Goal: Transaction & Acquisition: Purchase product/service

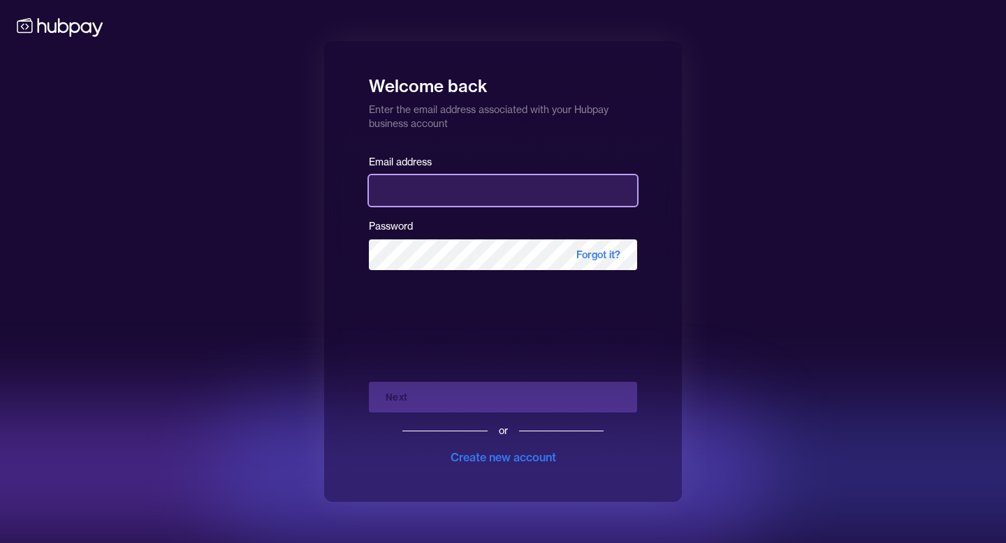
click at [483, 193] on input "email" at bounding box center [503, 190] width 268 height 31
type input "**********"
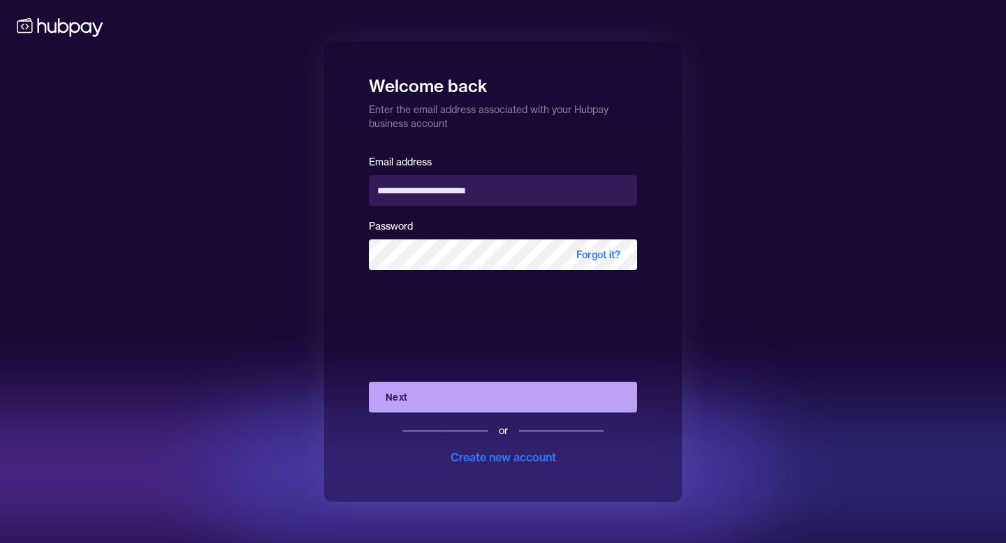
click at [497, 401] on button "Next" at bounding box center [503, 397] width 268 height 31
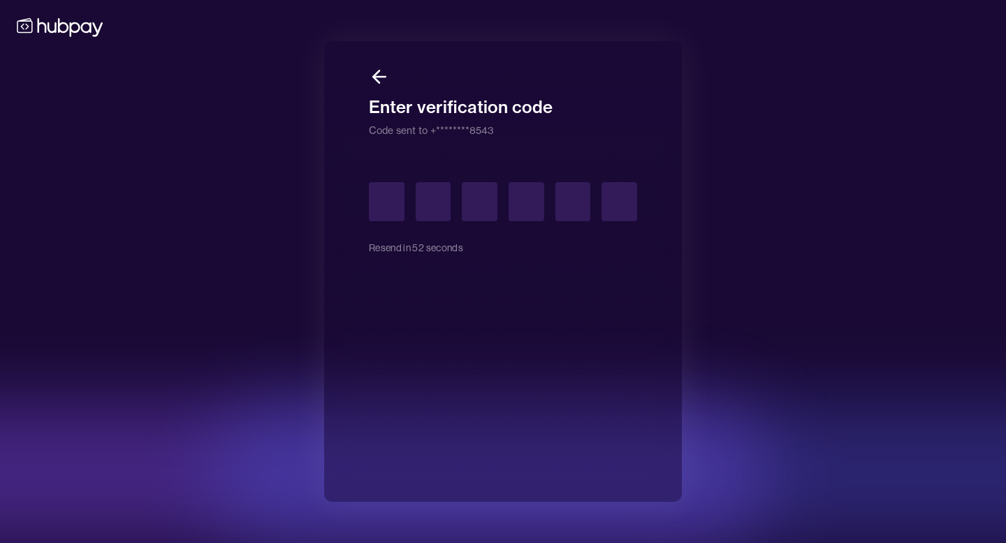
type input "*"
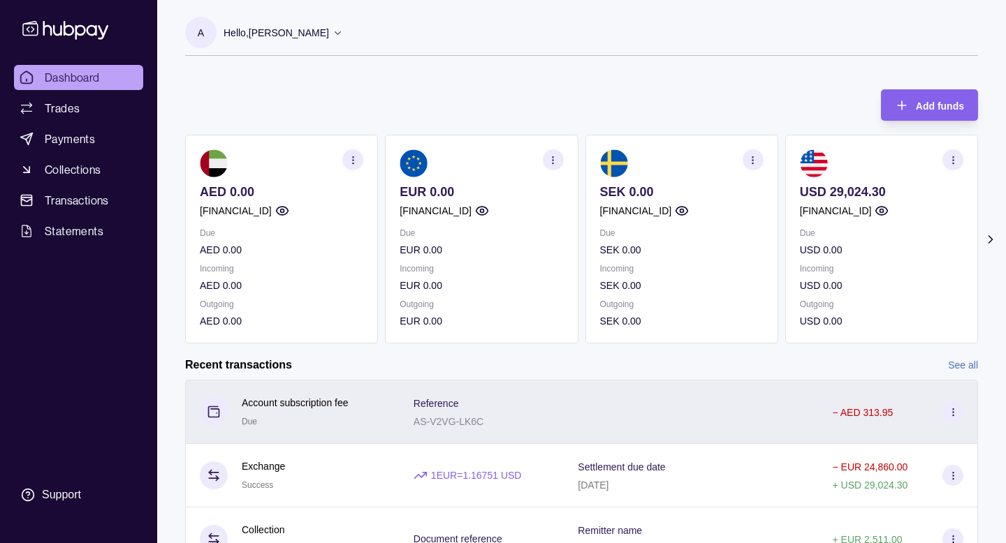
click at [432, 407] on div "Reference AS-V2VG-LK6C" at bounding box center [481, 412] width 165 height 64
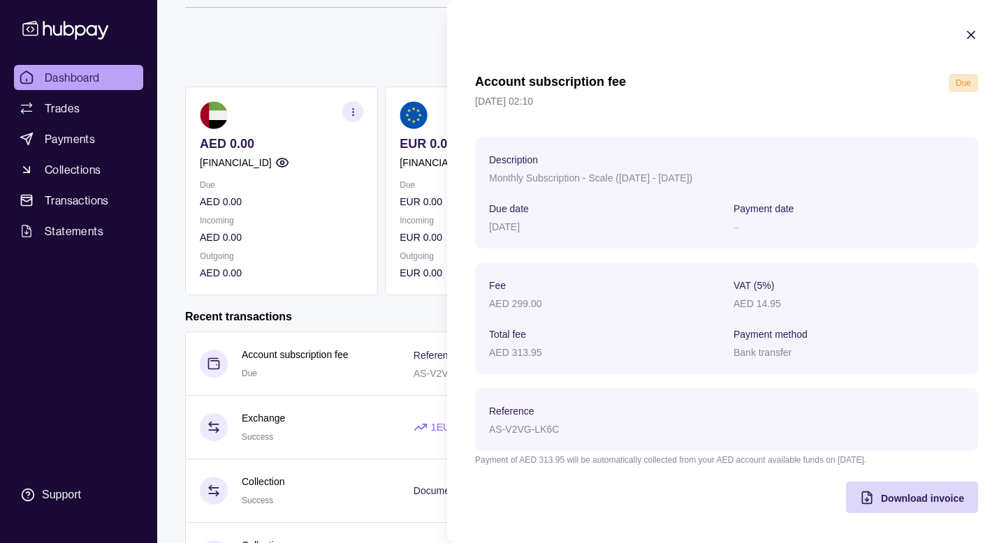
scroll to position [59, 0]
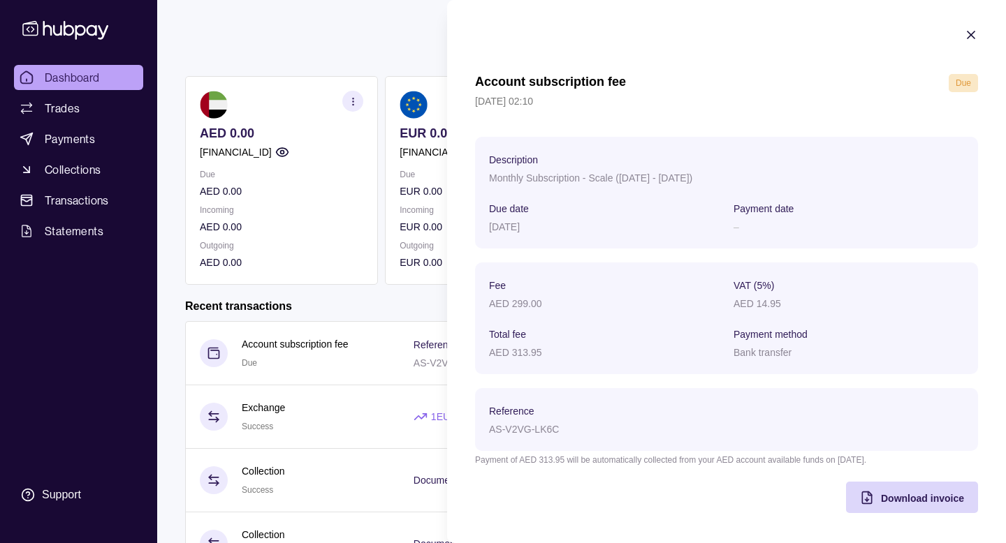
click at [967, 34] on icon "button" at bounding box center [971, 35] width 14 height 14
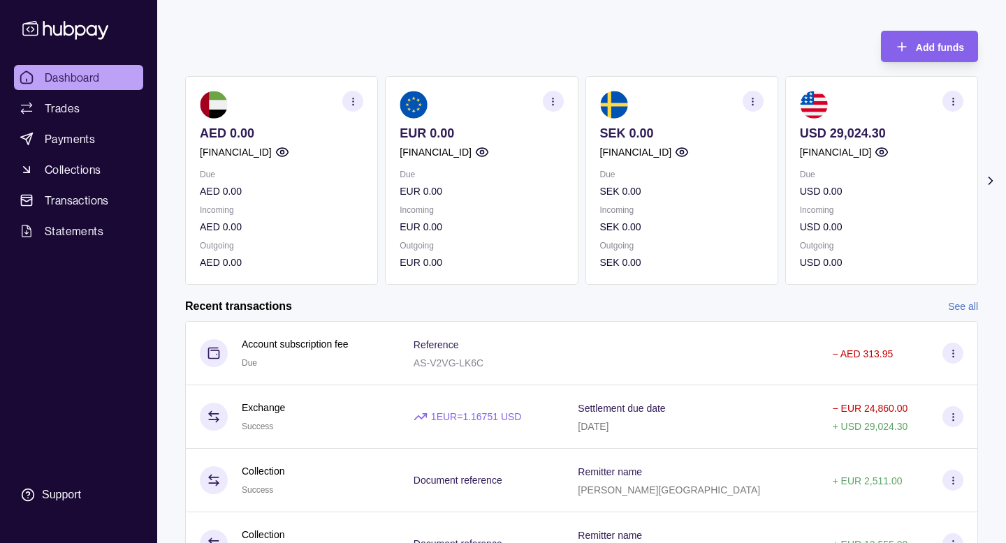
scroll to position [0, 0]
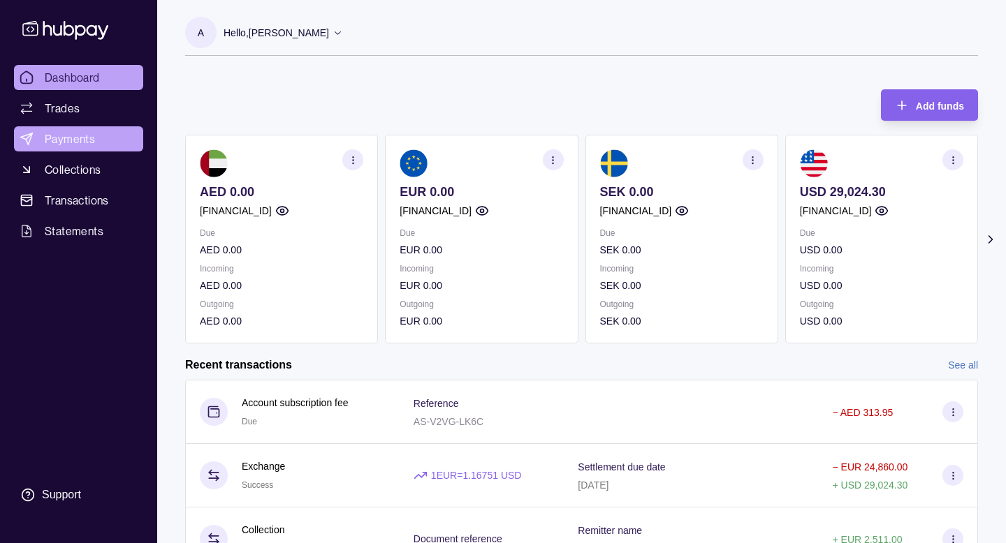
click at [87, 136] on span "Payments" at bounding box center [70, 139] width 50 height 17
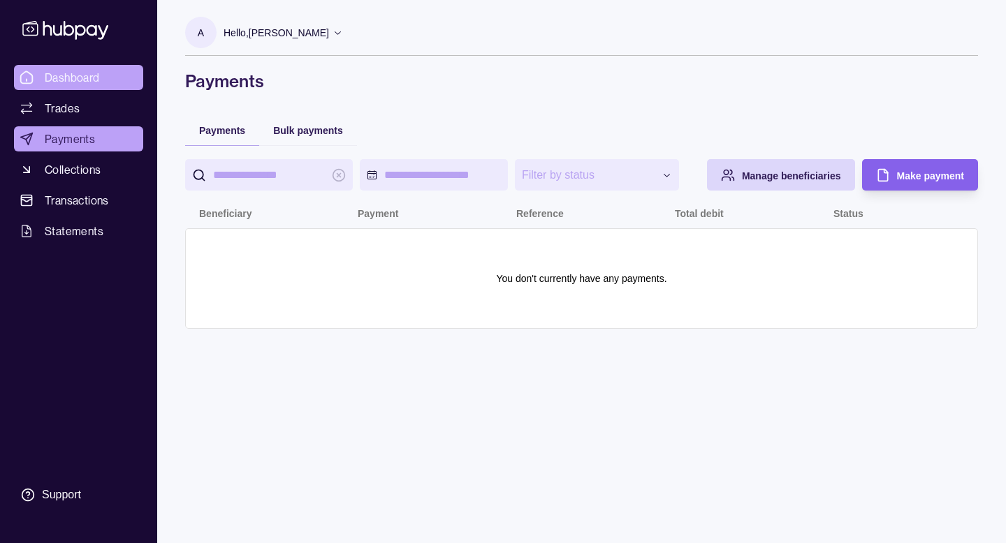
click at [101, 83] on link "Dashboard" at bounding box center [78, 77] width 129 height 25
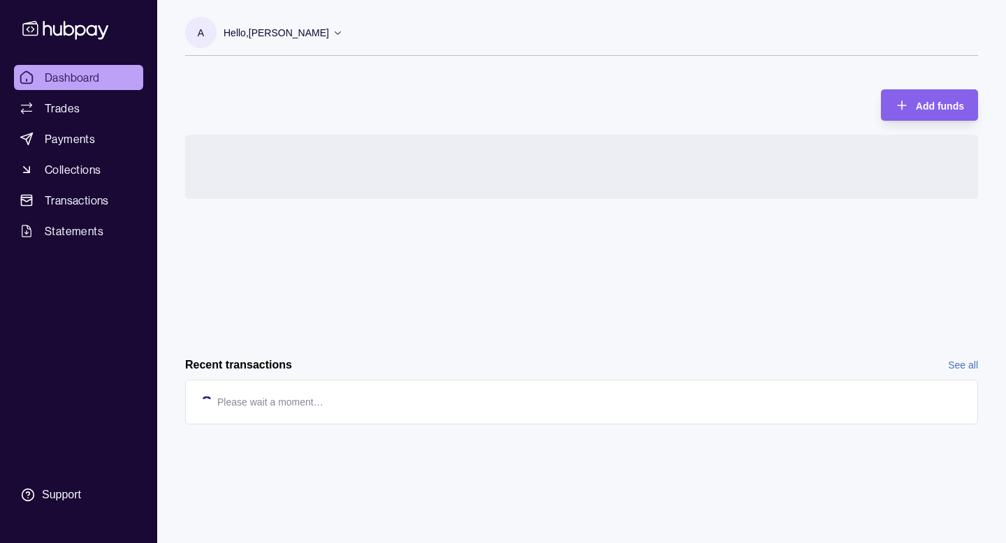
click at [285, 41] on div "Hello, Almuhanad Mahmoud" at bounding box center [282, 32] width 119 height 29
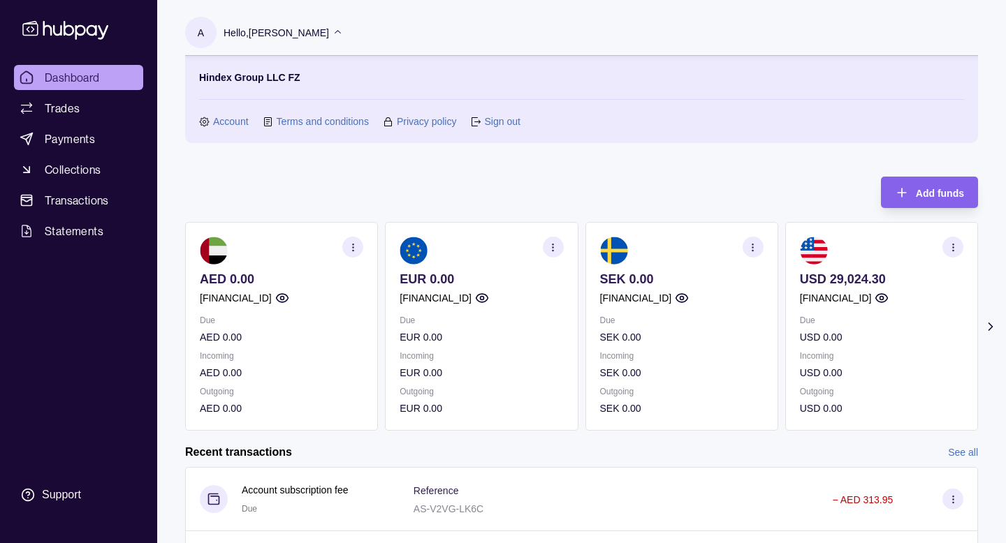
click at [209, 119] on icon at bounding box center [204, 122] width 10 height 10
click at [228, 118] on link "Account" at bounding box center [231, 121] width 36 height 15
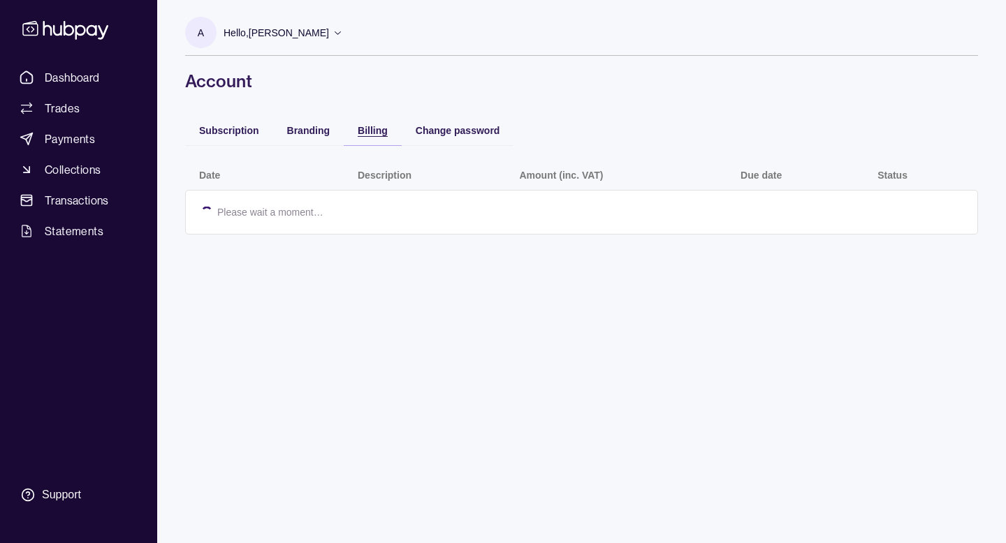
click at [374, 129] on span "Billing" at bounding box center [373, 130] width 30 height 11
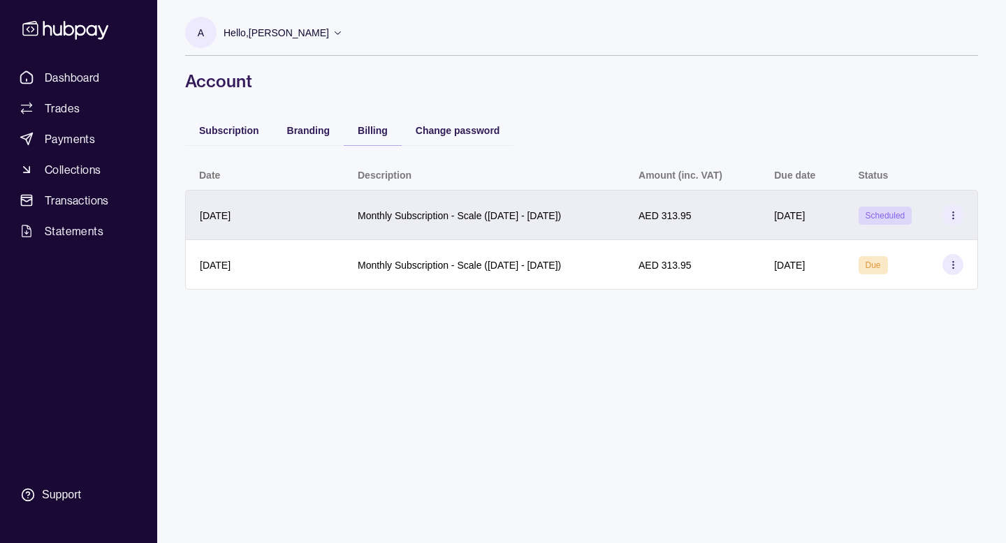
click at [610, 219] on div "Monthly Subscription - Scale (28 Oct 2025 - 27 Nov 2025)" at bounding box center [484, 215] width 253 height 17
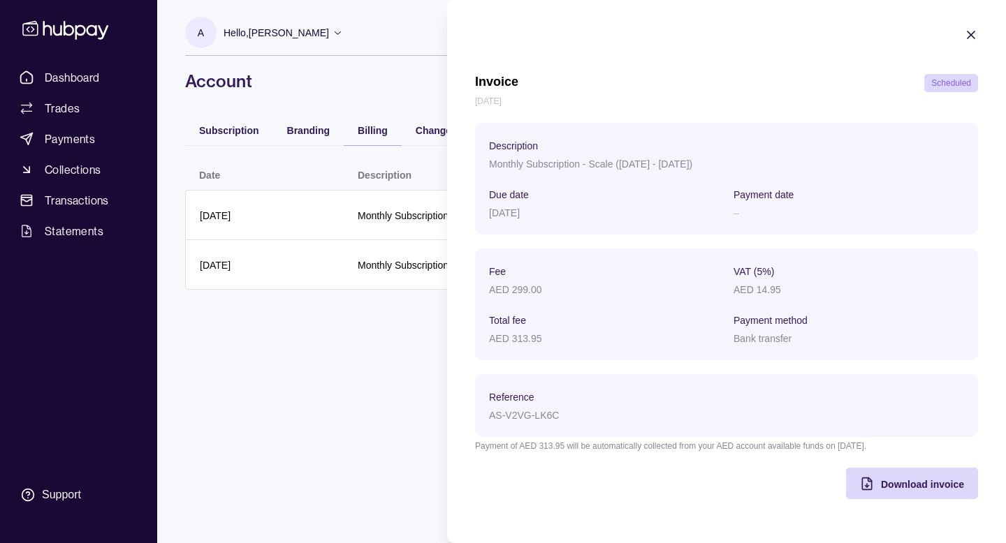
click at [972, 35] on icon "button" at bounding box center [971, 35] width 14 height 14
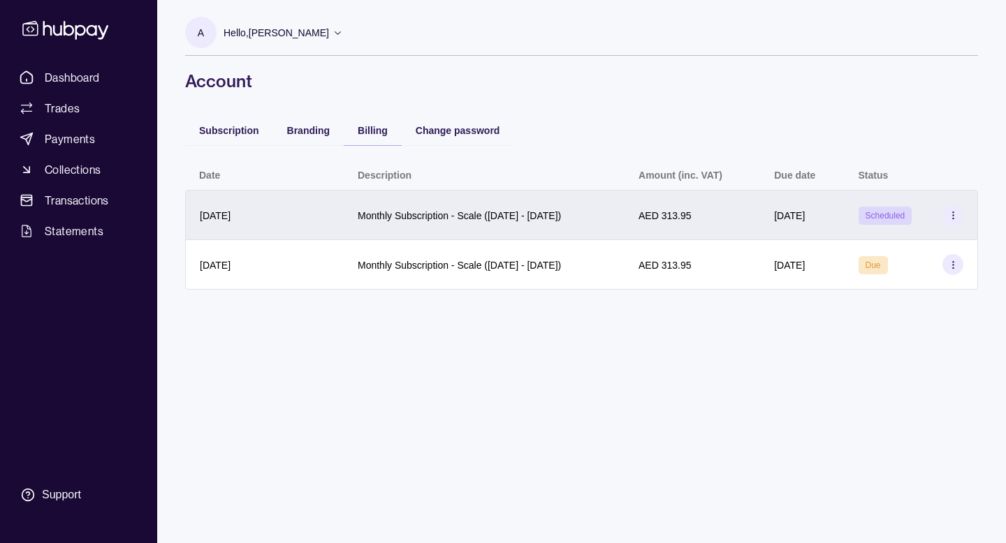
click at [955, 203] on div "Scheduled" at bounding box center [910, 215] width 133 height 50
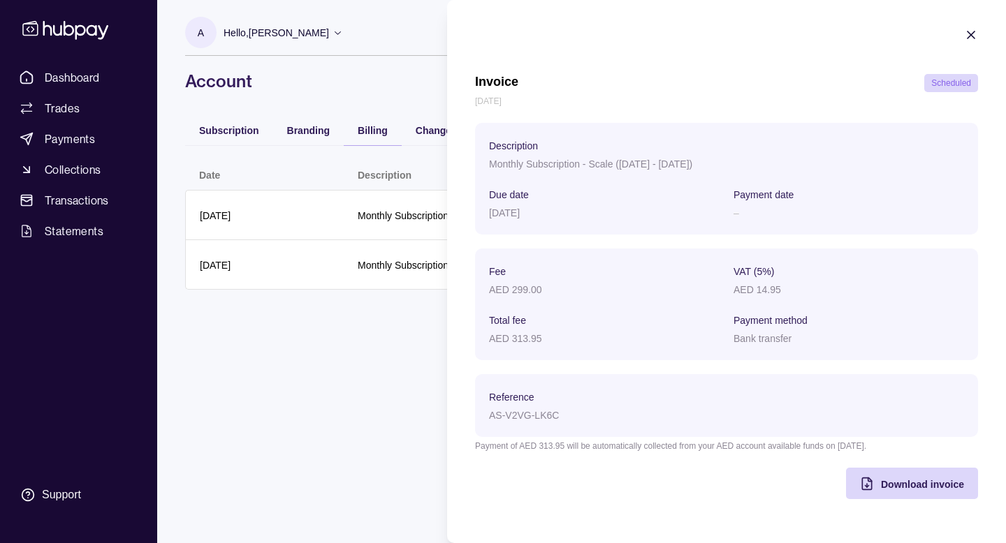
click at [969, 35] on icon "button" at bounding box center [971, 35] width 14 height 14
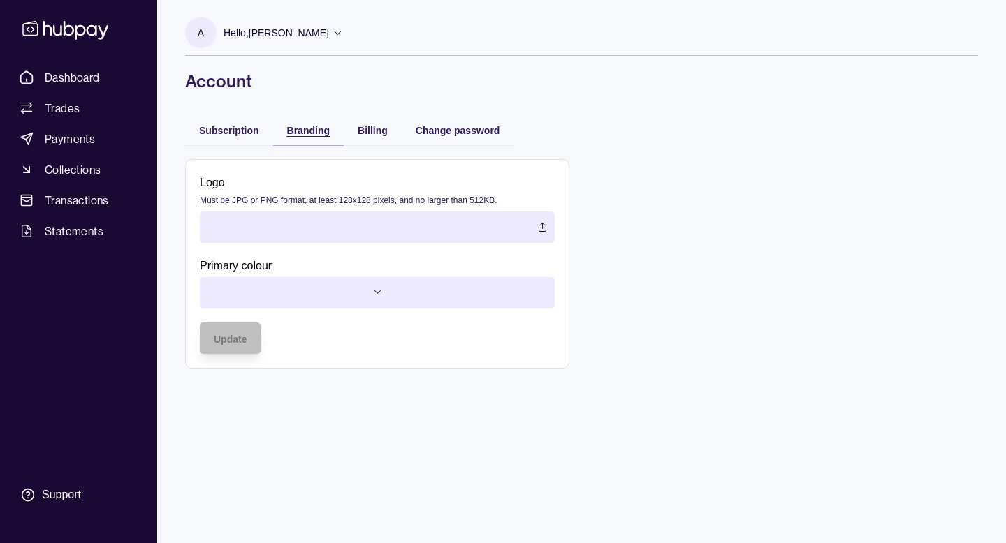
click at [294, 122] on div "Branding" at bounding box center [308, 130] width 43 height 17
click at [228, 124] on div "Subscription" at bounding box center [229, 130] width 60 height 17
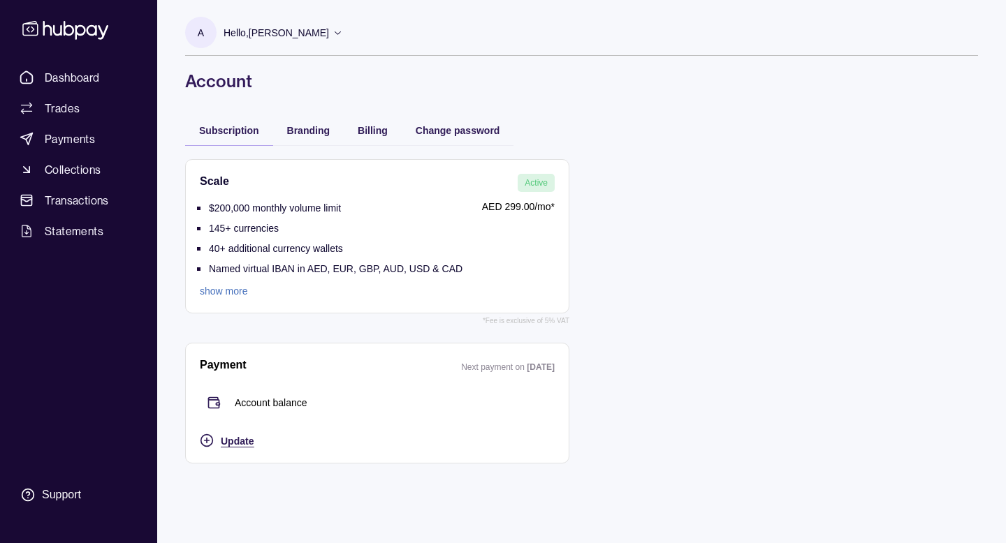
click at [240, 443] on span "Update" at bounding box center [237, 441] width 33 height 11
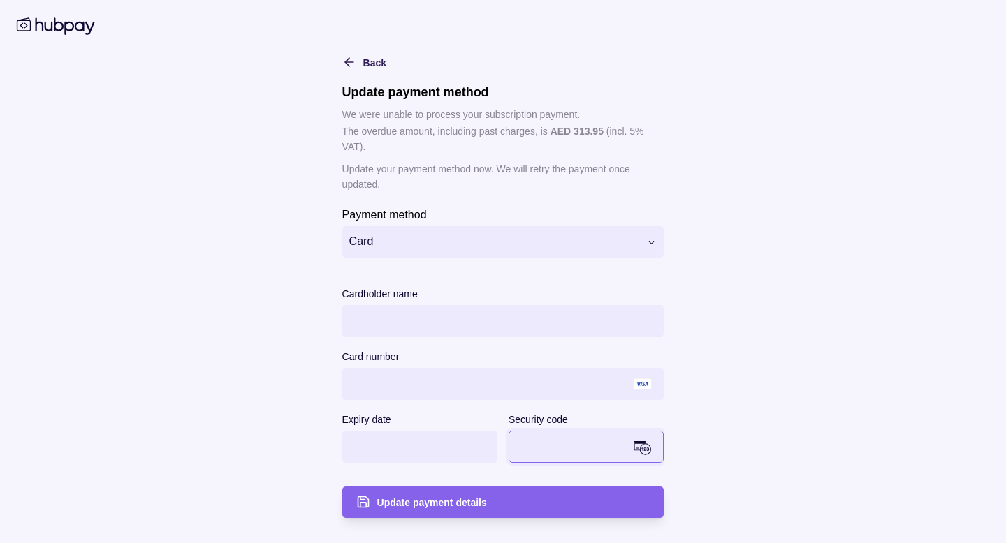
click at [400, 476] on div "Cardholder name Card number Expiry date Security code" at bounding box center [503, 383] width 322 height 194
click at [421, 504] on span "Update payment details" at bounding box center [432, 502] width 110 height 11
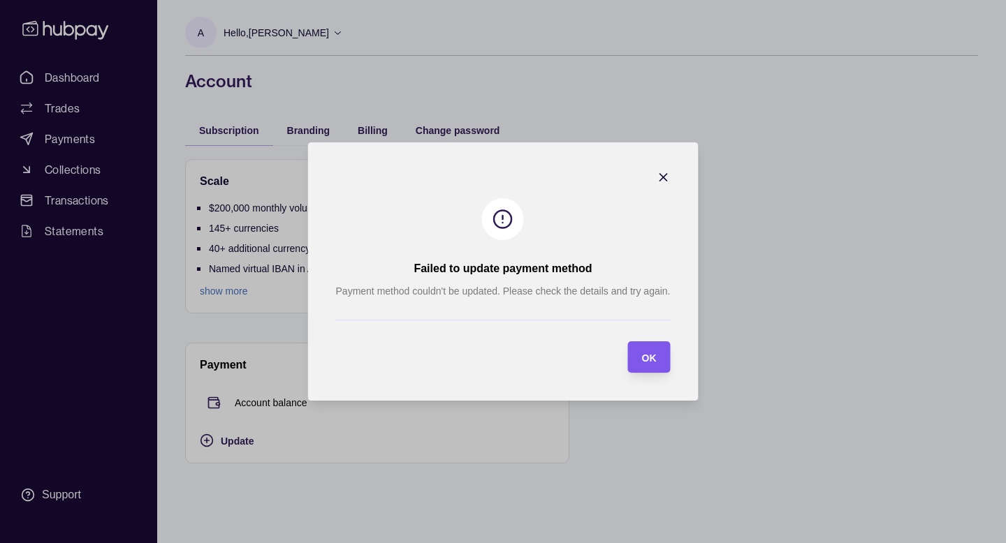
click at [664, 354] on section "OK" at bounding box center [648, 357] width 43 height 31
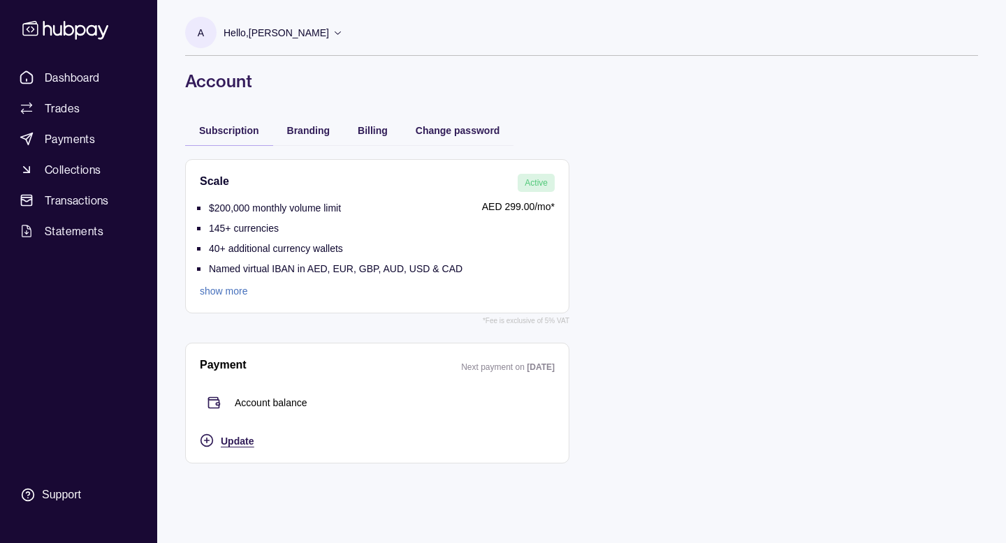
click at [245, 439] on span "Update" at bounding box center [237, 441] width 33 height 11
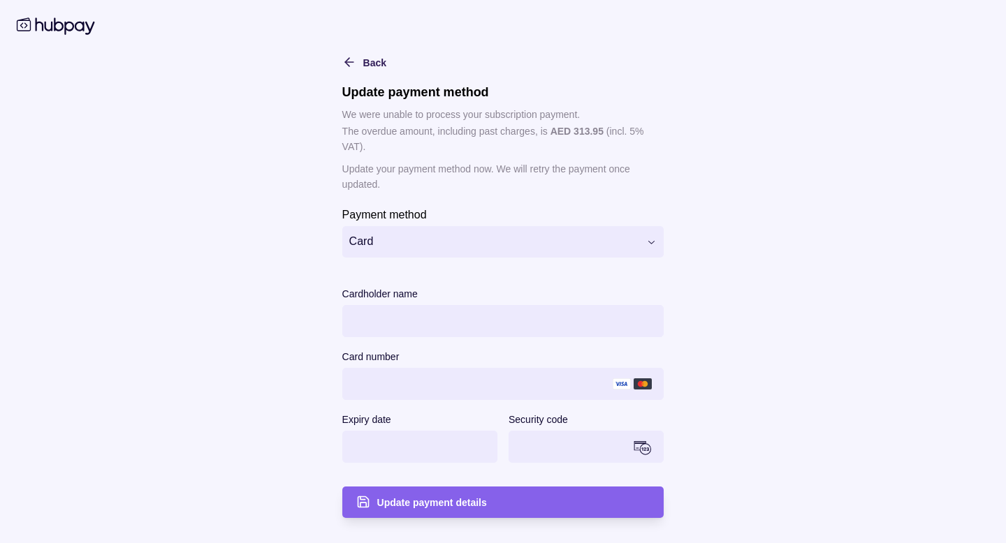
click at [431, 342] on div "Cardholder name Card number Expiry date Security code" at bounding box center [503, 374] width 322 height 177
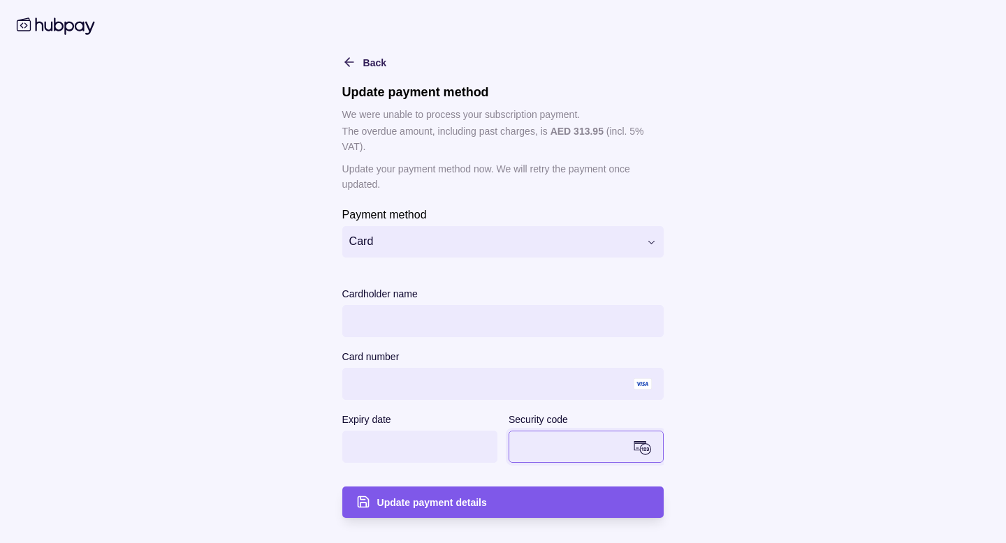
click at [437, 509] on div "Update payment details" at bounding box center [513, 502] width 273 height 17
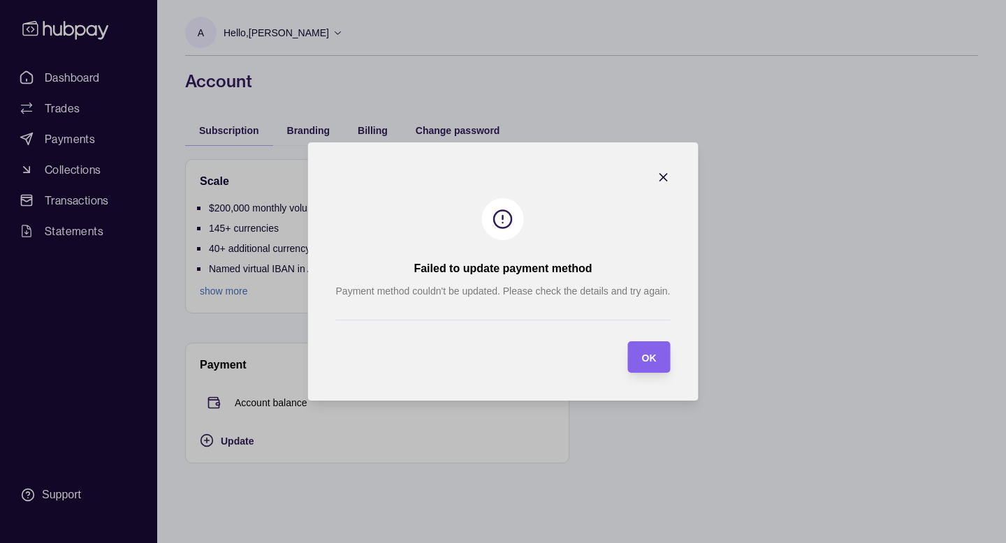
click at [666, 175] on icon "button" at bounding box center [662, 177] width 7 height 7
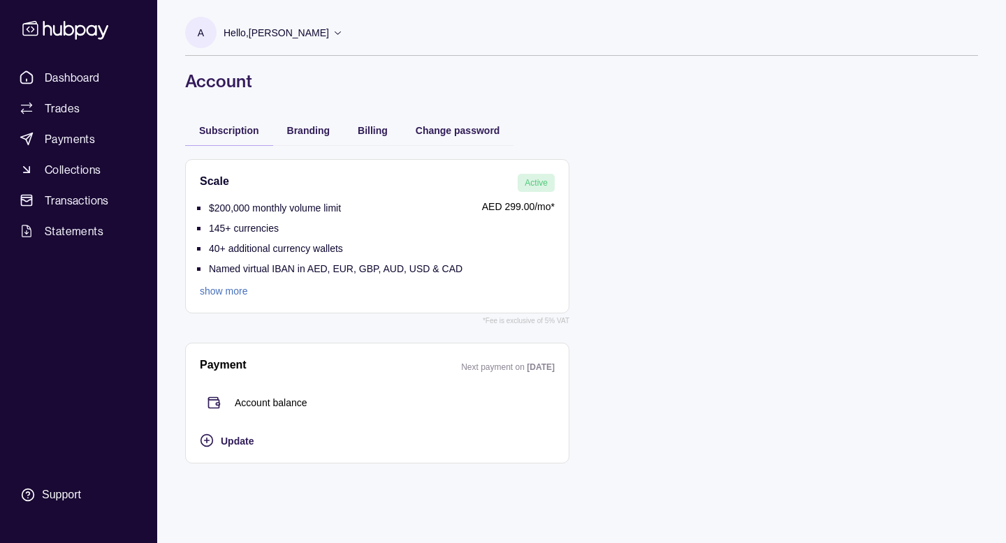
click at [256, 399] on p "Account balance" at bounding box center [271, 402] width 73 height 15
click at [221, 133] on span "Subscription" at bounding box center [229, 130] width 60 height 11
click at [93, 112] on link "Trades" at bounding box center [78, 108] width 129 height 25
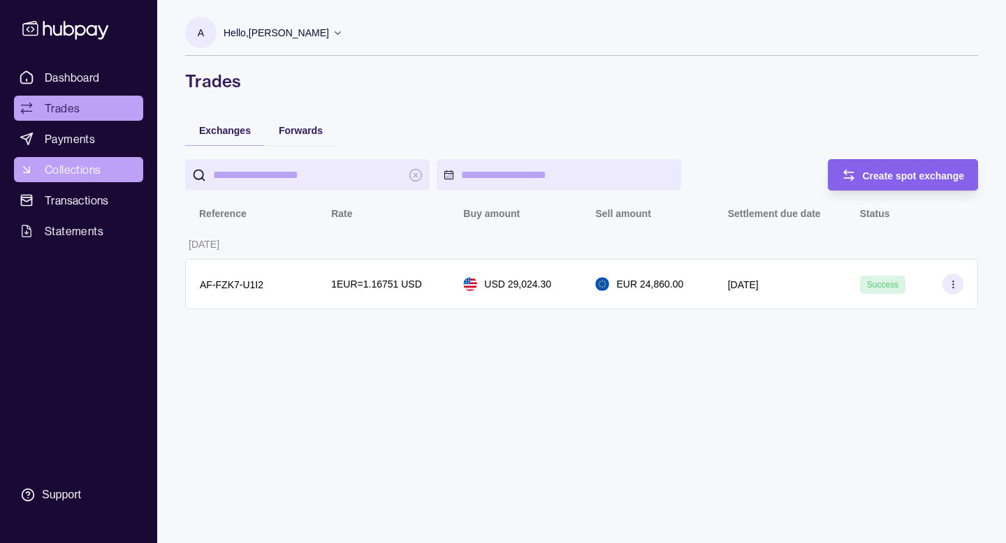
click at [89, 172] on span "Collections" at bounding box center [73, 169] width 56 height 17
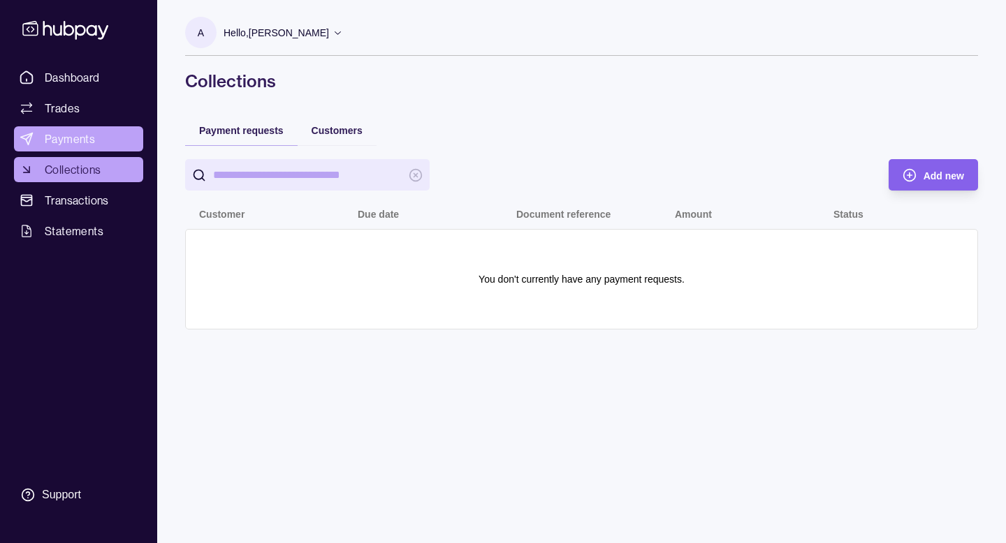
click at [34, 142] on link "Payments" at bounding box center [78, 138] width 129 height 25
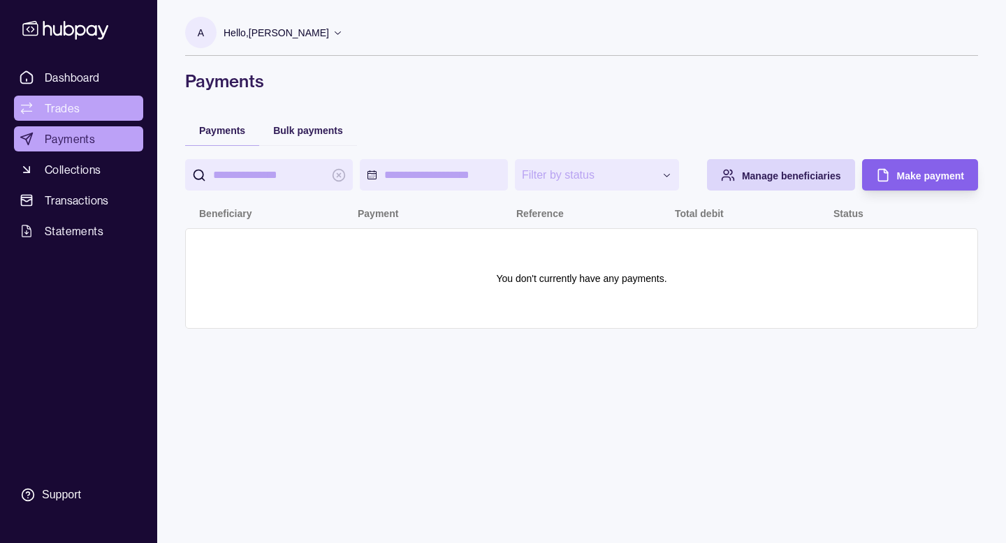
click at [121, 107] on link "Trades" at bounding box center [78, 108] width 129 height 25
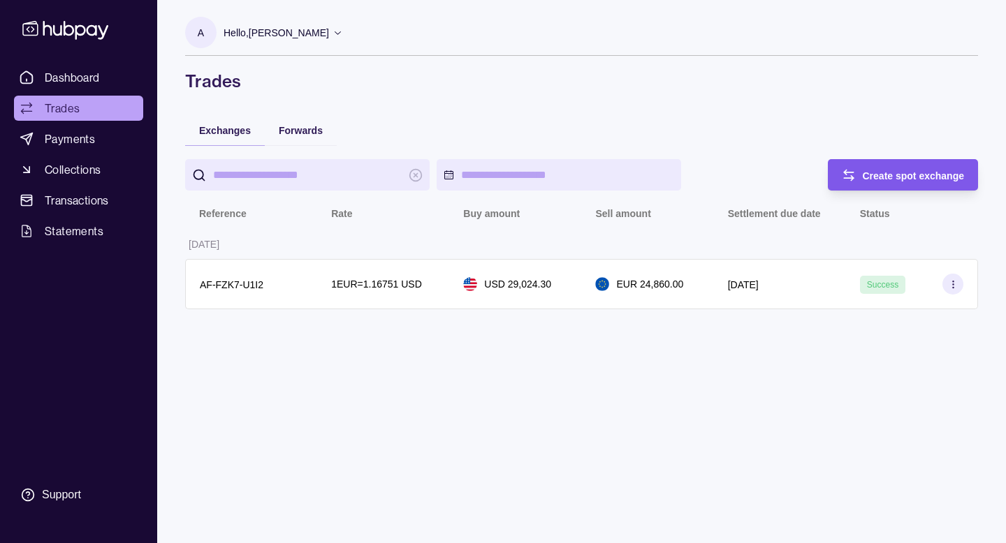
click at [911, 172] on span "Create spot exchange" at bounding box center [914, 175] width 102 height 11
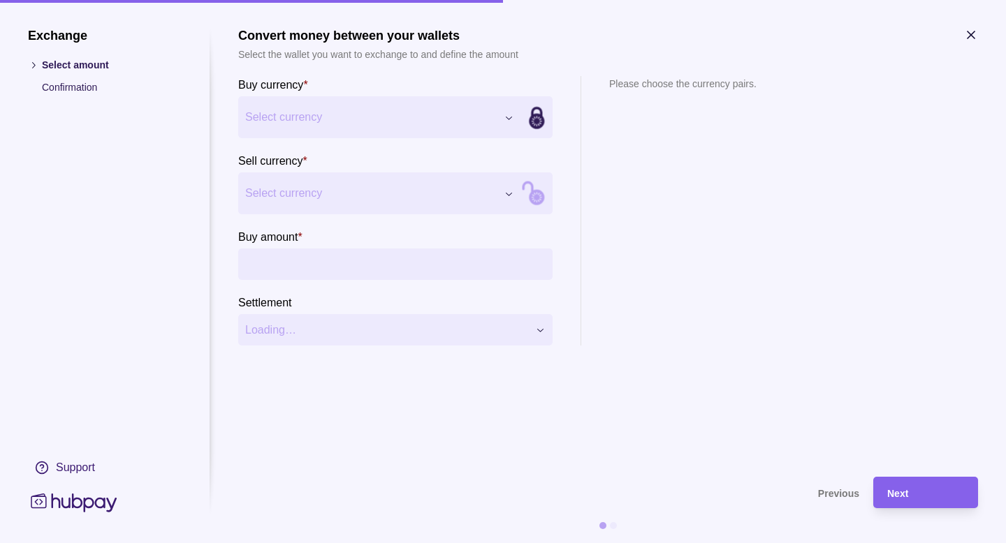
click at [410, 94] on section "Buy currency * Select currency *** *** *** ***" at bounding box center [395, 107] width 314 height 62
click at [327, 543] on div "Exchange Select amount Confirmation Support Convert money between your wallets …" at bounding box center [503, 543] width 1006 height 0
click at [325, 543] on div "Exchange Select amount Confirmation Support Convert money between your wallets …" at bounding box center [503, 543] width 1006 height 0
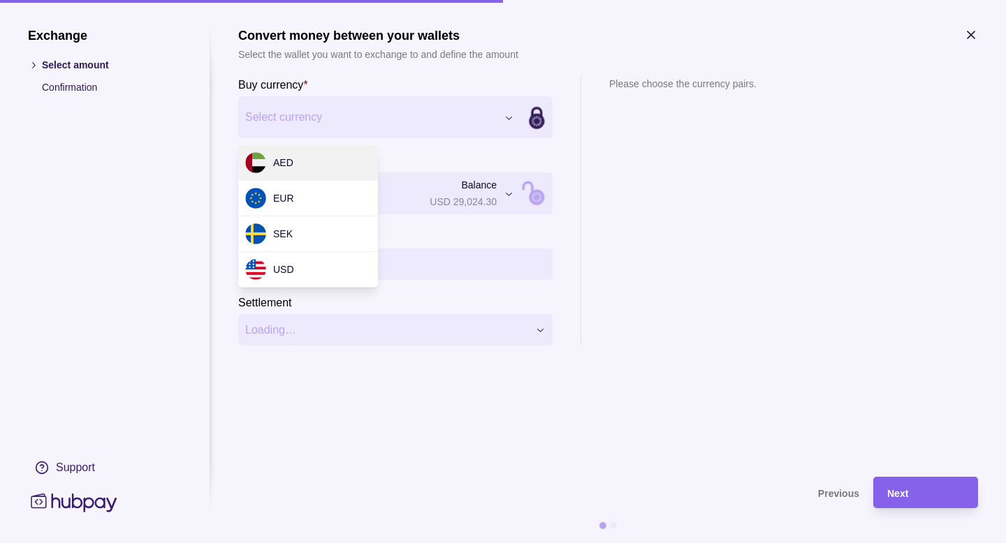
click at [353, 543] on div "Exchange Select amount Confirmation Support Convert money between your wallets …" at bounding box center [503, 543] width 1006 height 0
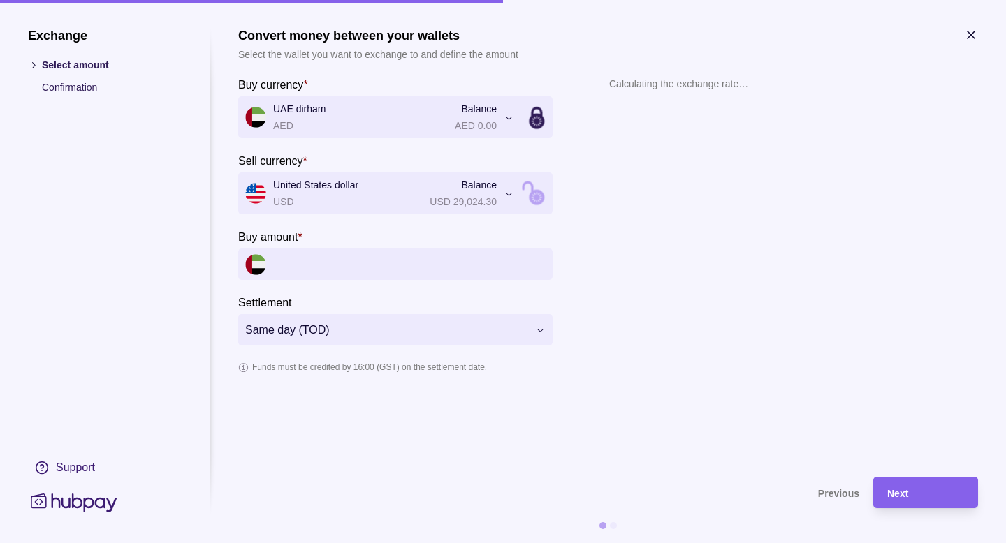
click at [306, 265] on input "Buy amount *" at bounding box center [409, 264] width 272 height 31
type input "*"
click at [622, 293] on section "Calculating the exchange rate…" at bounding box center [678, 211] width 139 height 270
click at [506, 274] on input "***" at bounding box center [409, 264] width 272 height 31
type input "*"
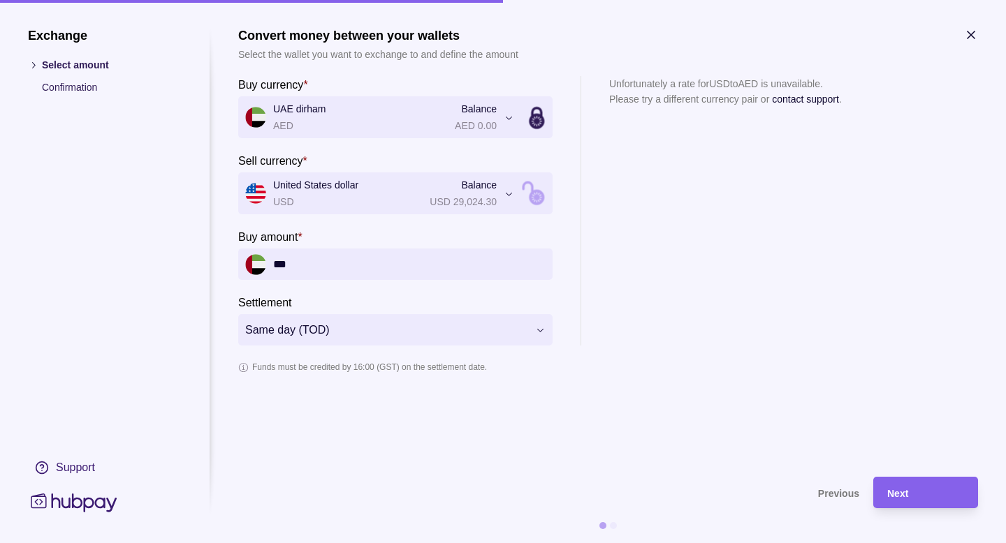
type input "***"
click at [802, 251] on section "Unfortunately a rate for USD to AED is unavailable. Please try a different curr…" at bounding box center [725, 211] width 233 height 270
click at [927, 494] on div "Next" at bounding box center [925, 493] width 77 height 17
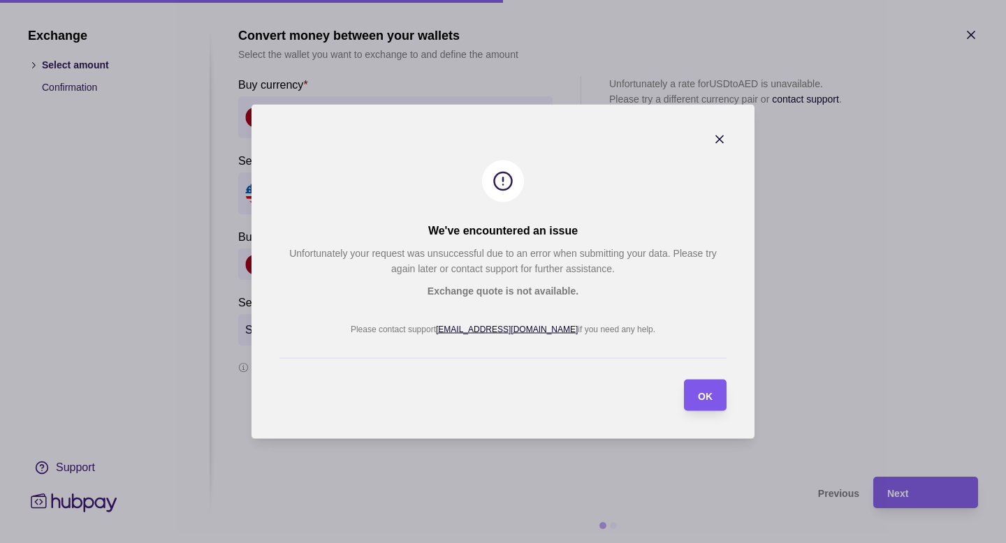
click at [707, 397] on span "OK" at bounding box center [705, 395] width 15 height 11
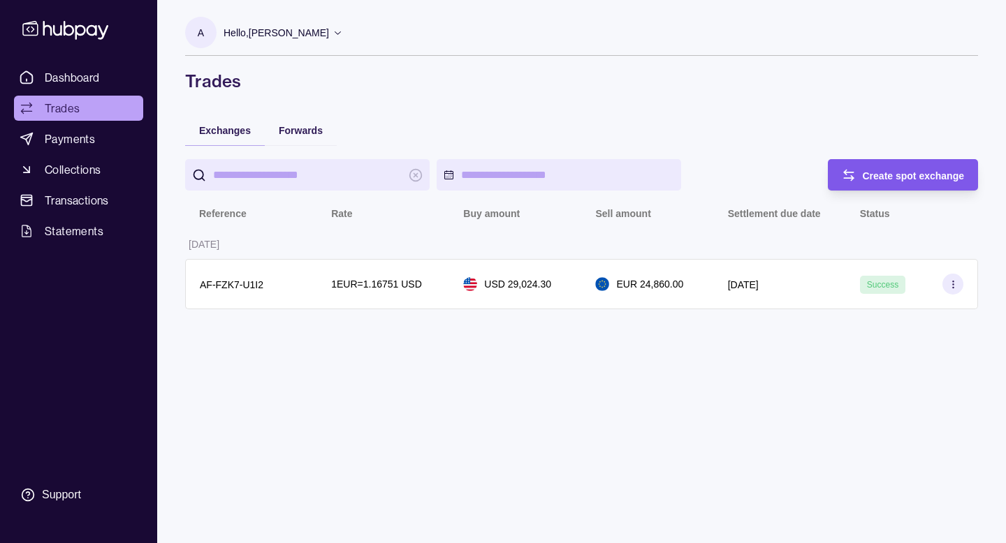
click at [923, 163] on div "Create spot exchange" at bounding box center [893, 174] width 144 height 31
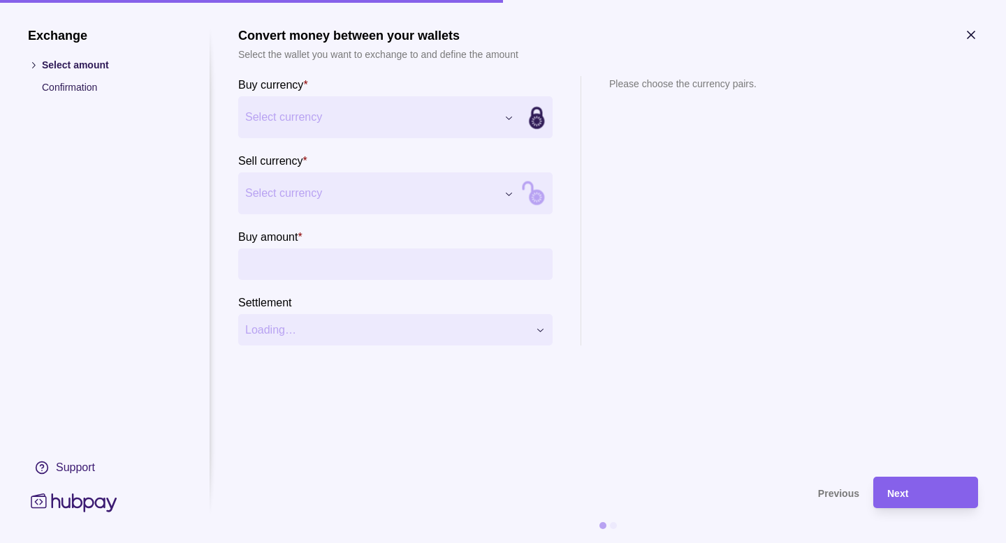
click at [975, 29] on icon "button" at bounding box center [971, 35] width 14 height 14
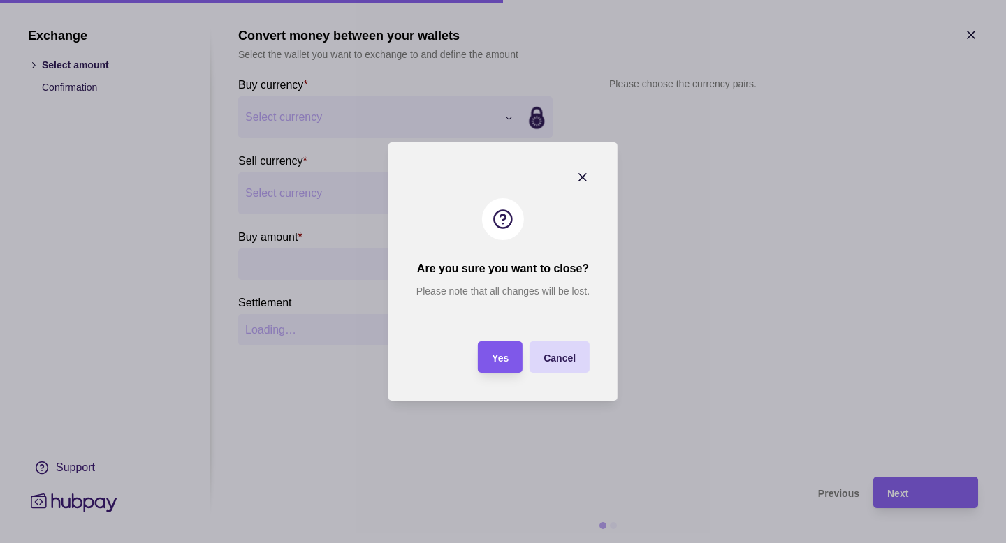
click at [504, 358] on span "Yes" at bounding box center [500, 358] width 17 height 11
